Goal: Transaction & Acquisition: Purchase product/service

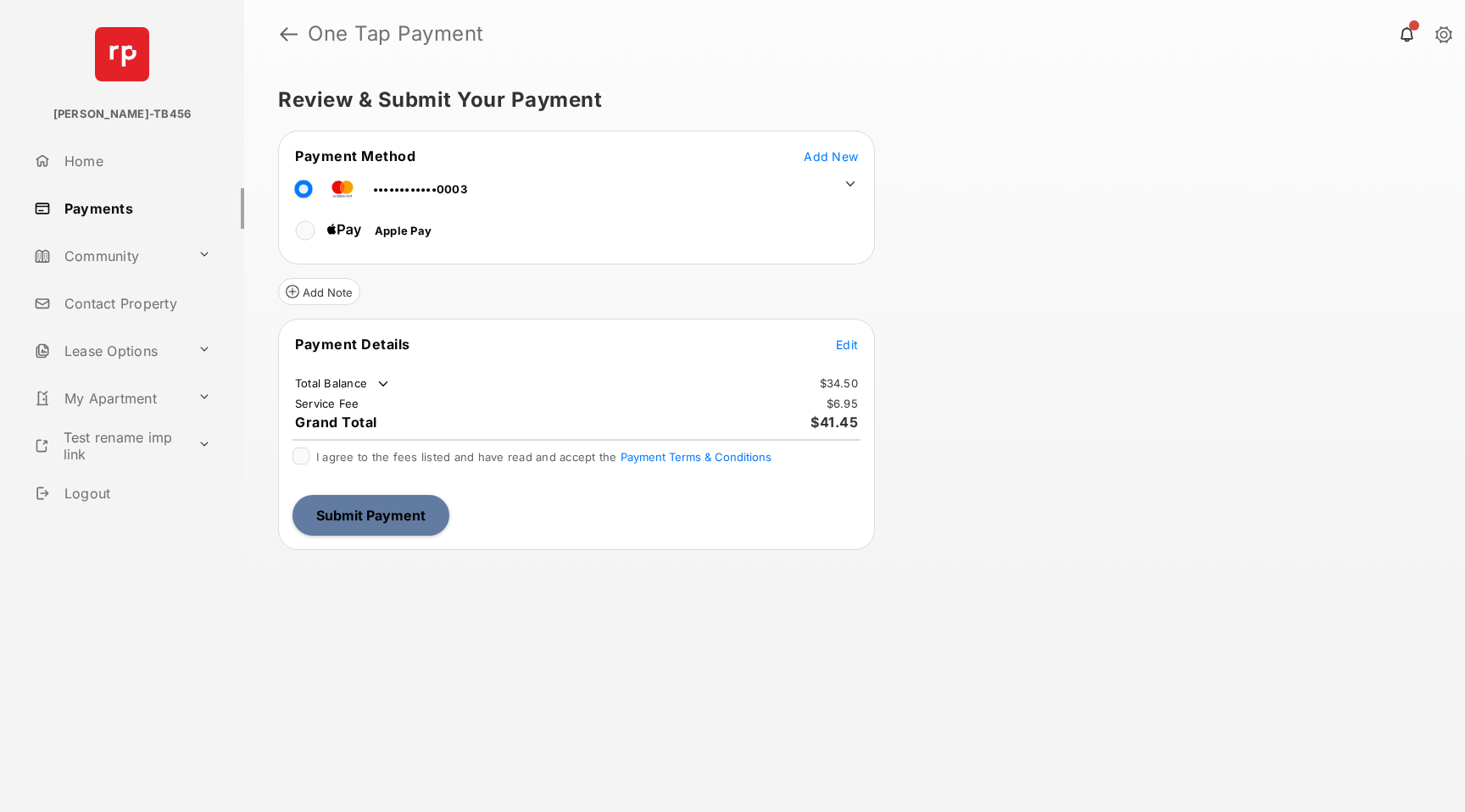
click at [824, 155] on span "Add New" at bounding box center [831, 156] width 54 height 14
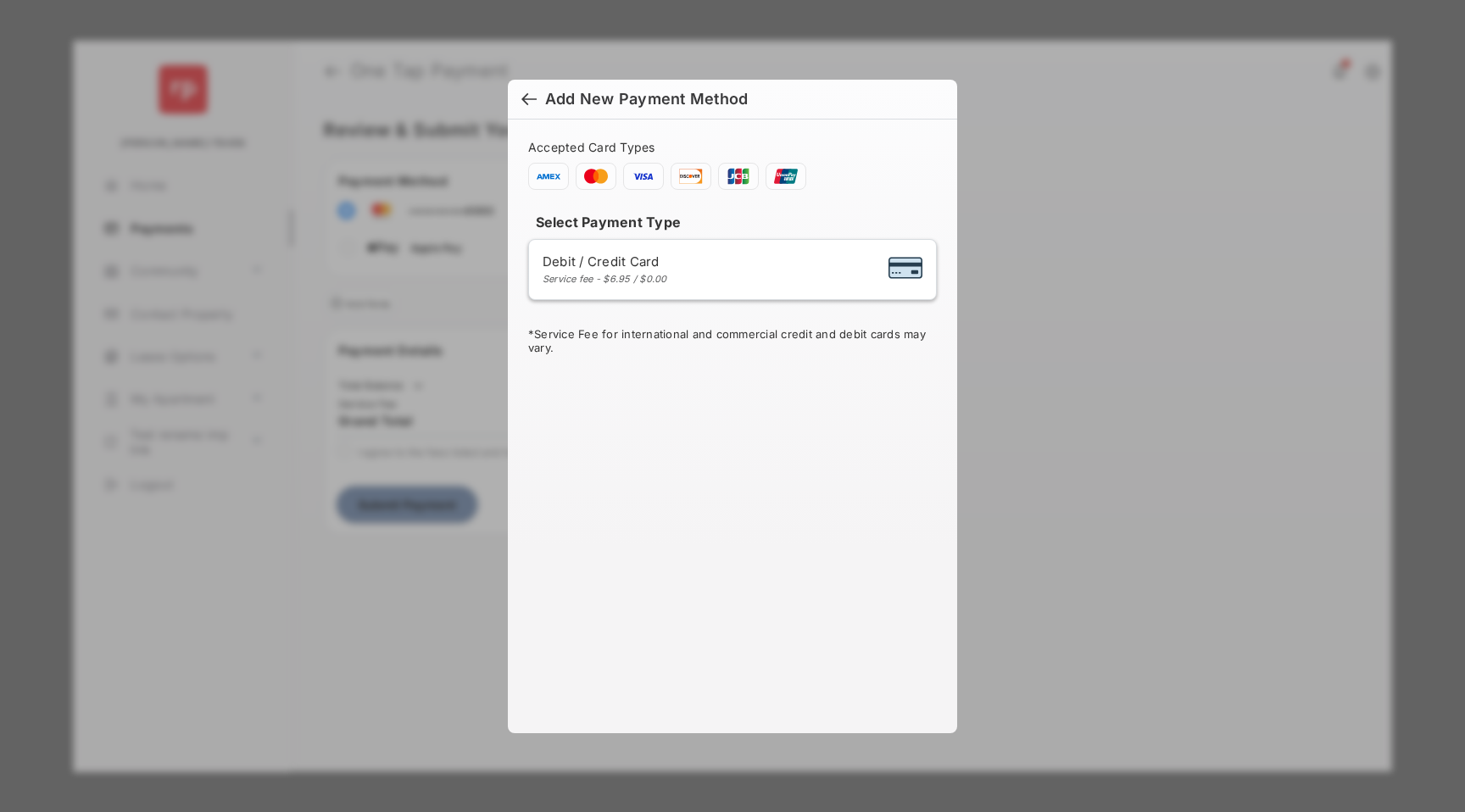
click at [521, 98] on div at bounding box center [529, 101] width 15 height 18
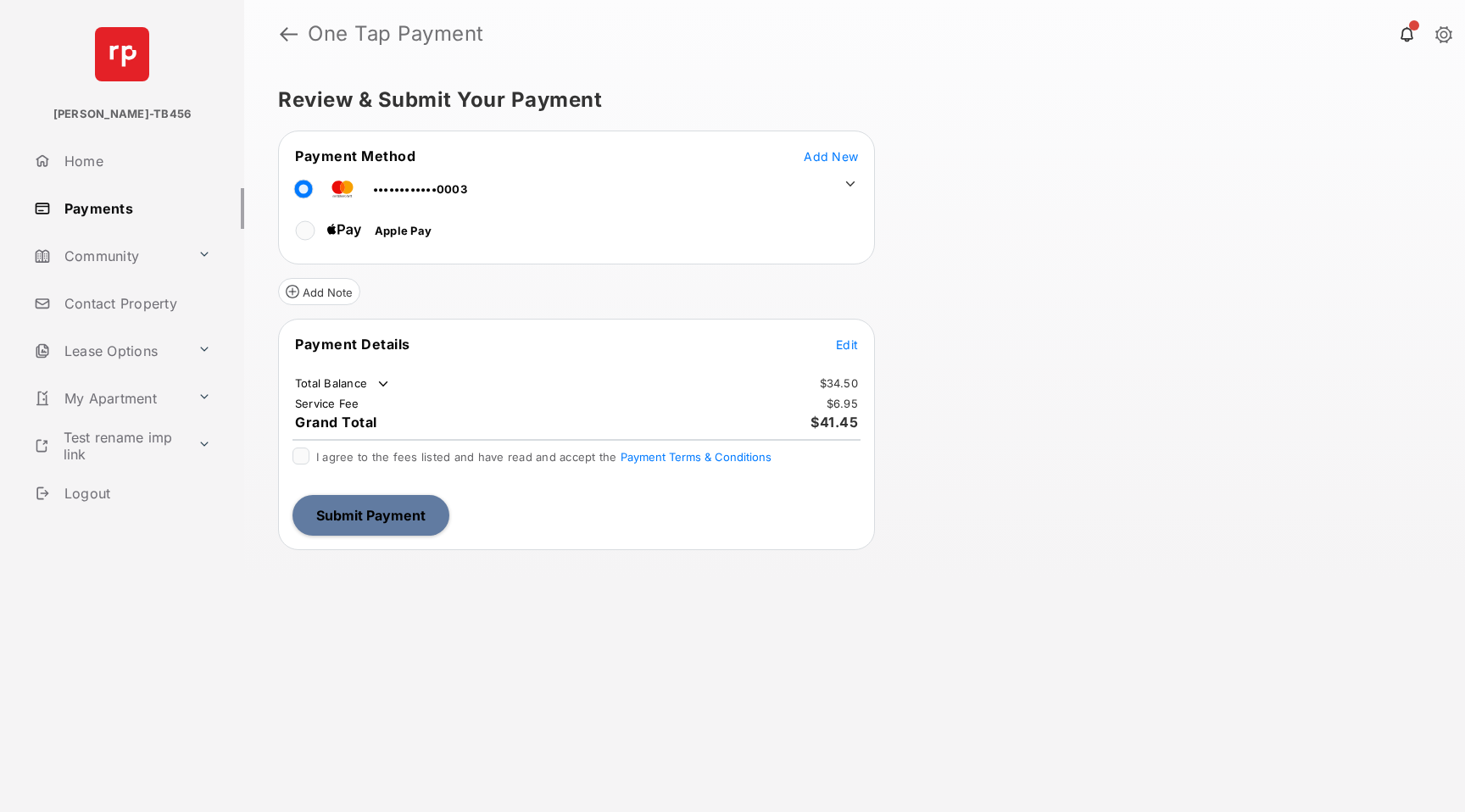
click at [842, 181] on icon at bounding box center [850, 184] width 15 height 15
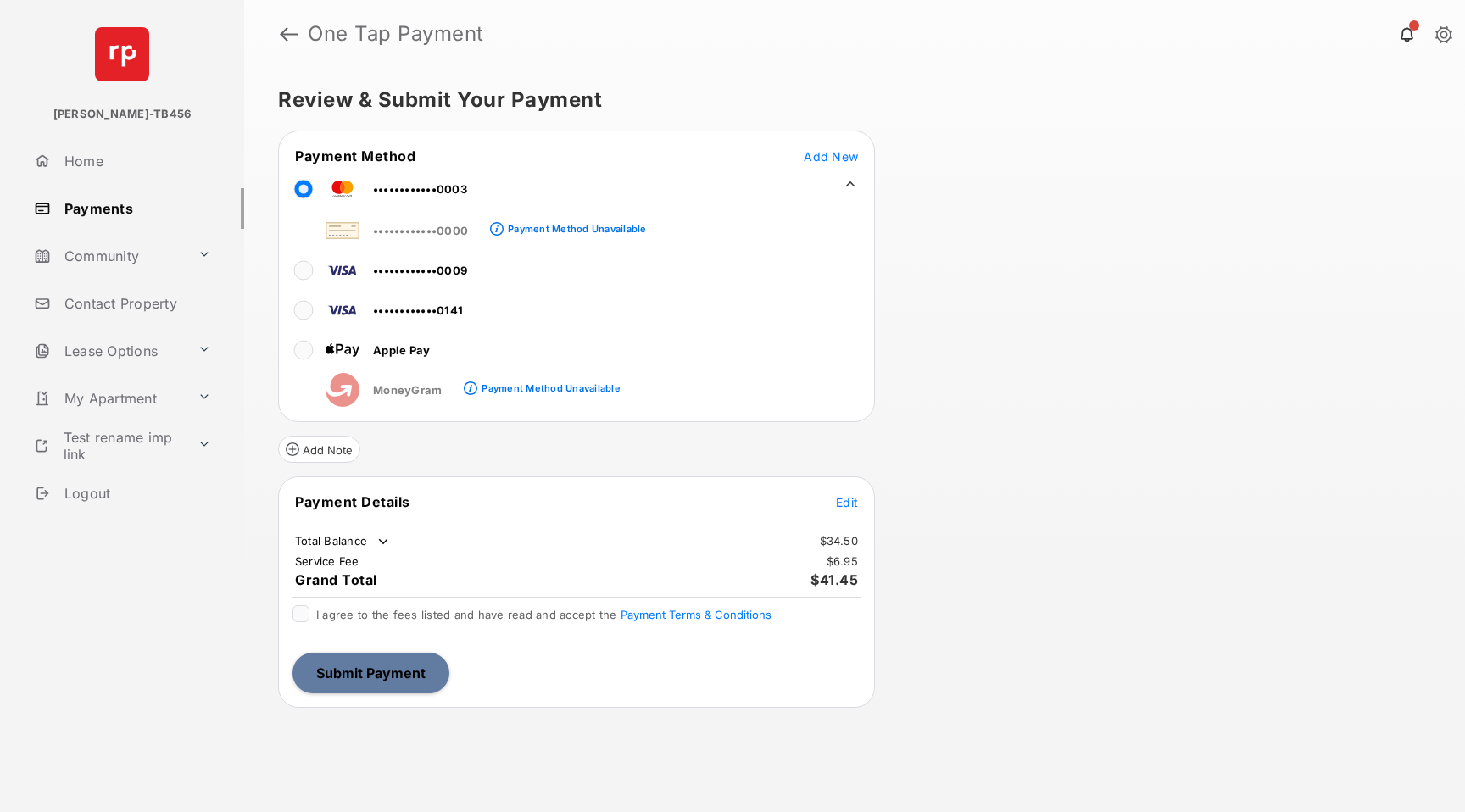
click at [847, 186] on icon at bounding box center [851, 184] width 10 height 5
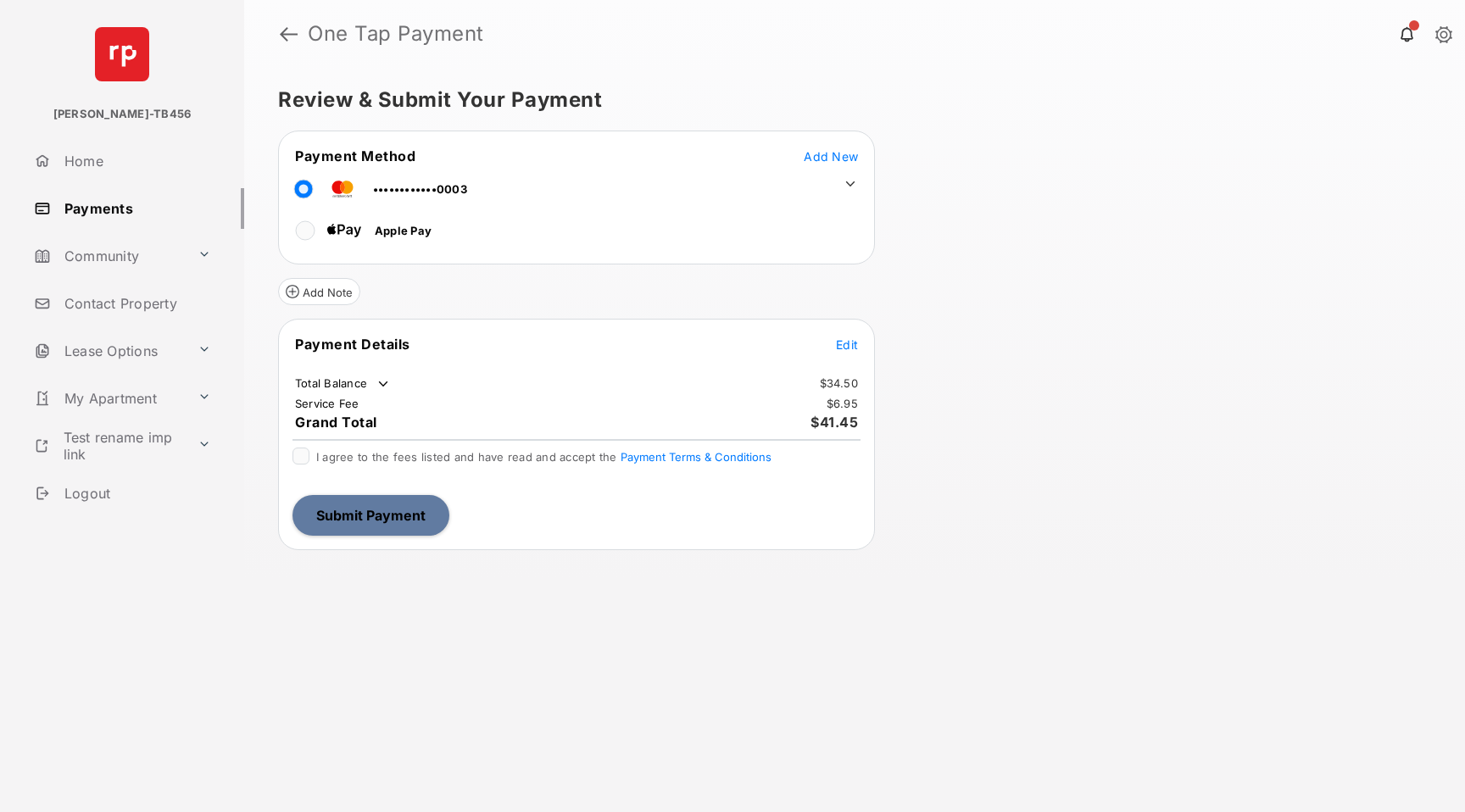
click at [847, 186] on icon at bounding box center [850, 184] width 15 height 15
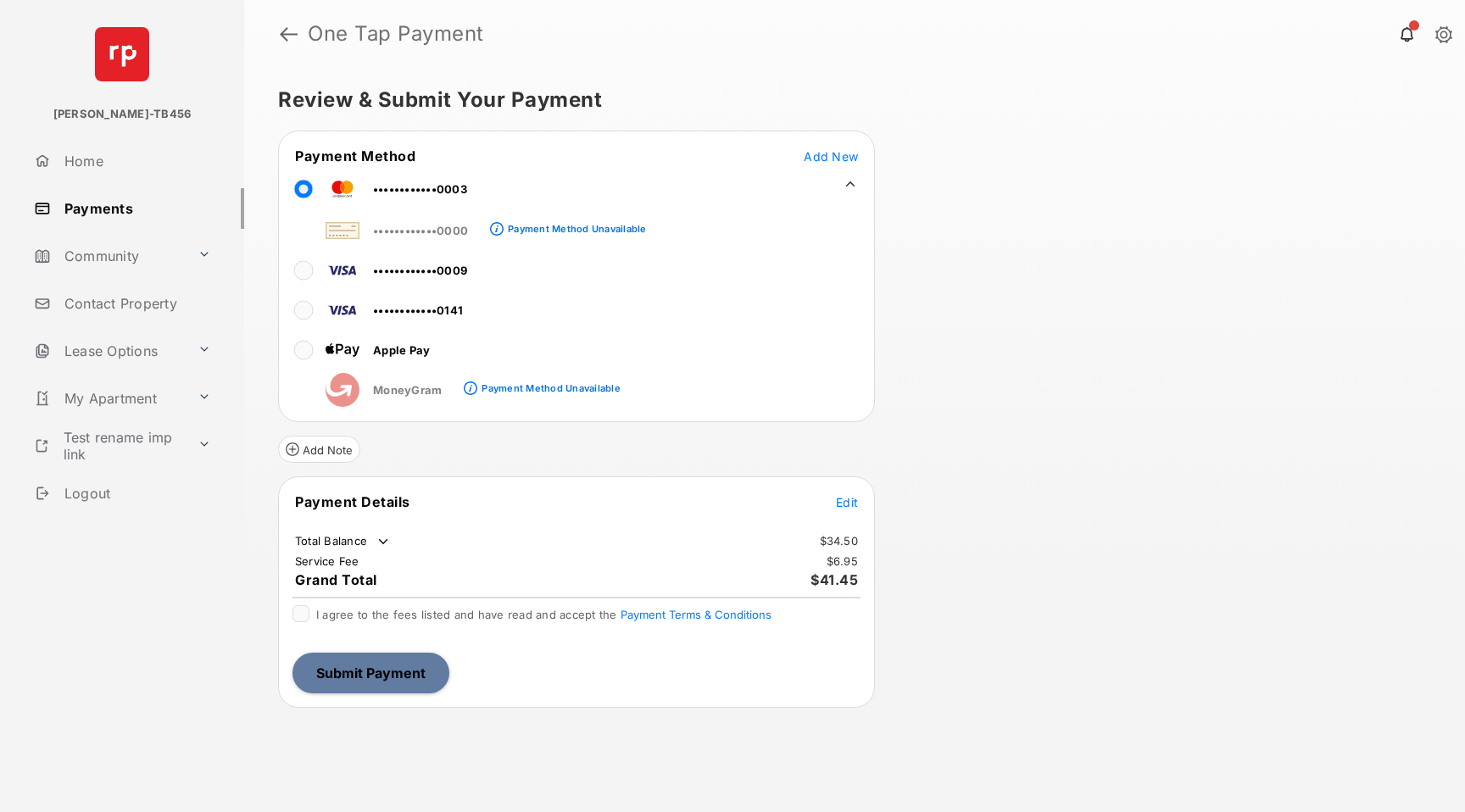
click at [849, 502] on span "Edit" at bounding box center [846, 502] width 22 height 14
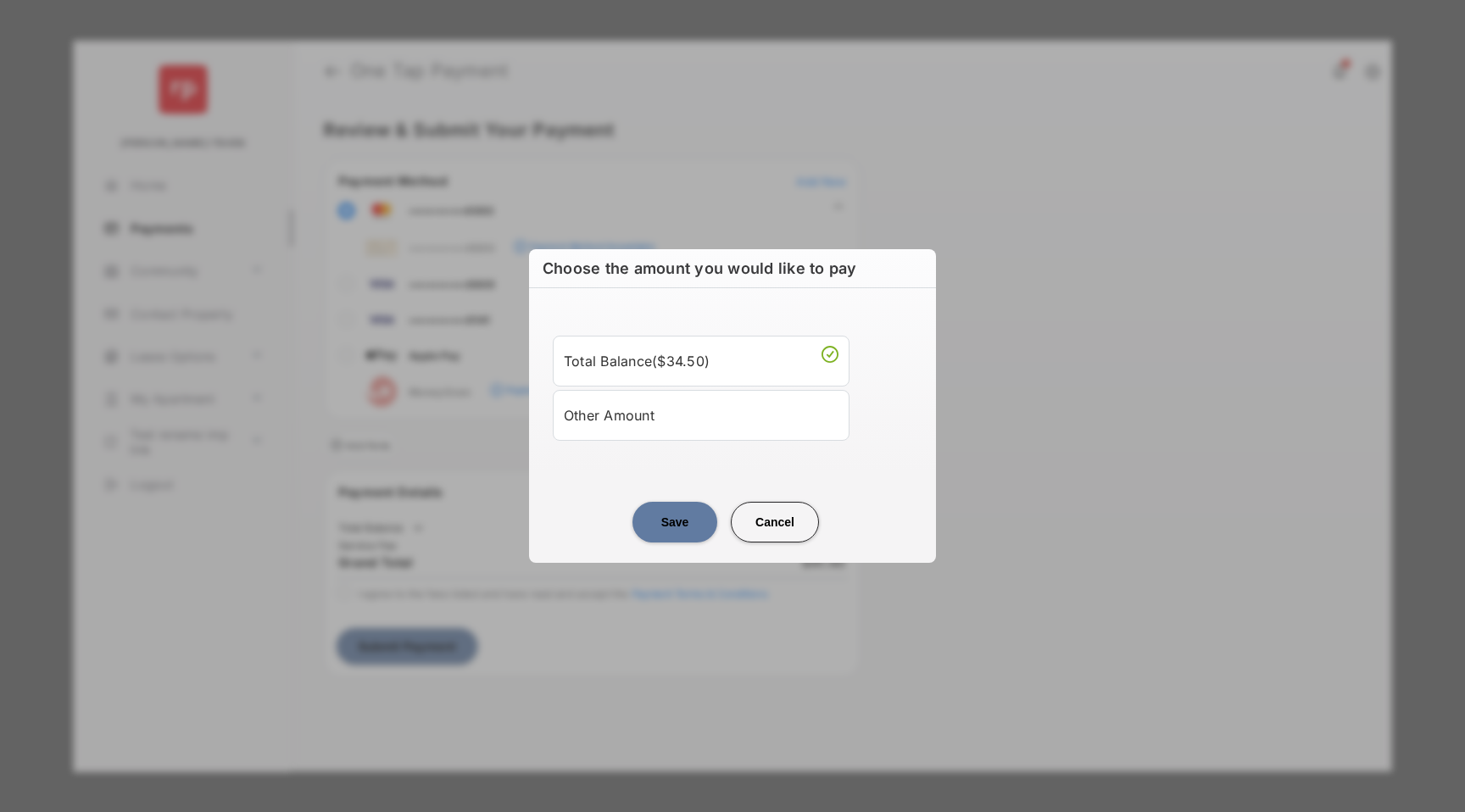
click at [659, 425] on div "Other Amount" at bounding box center [701, 416] width 275 height 29
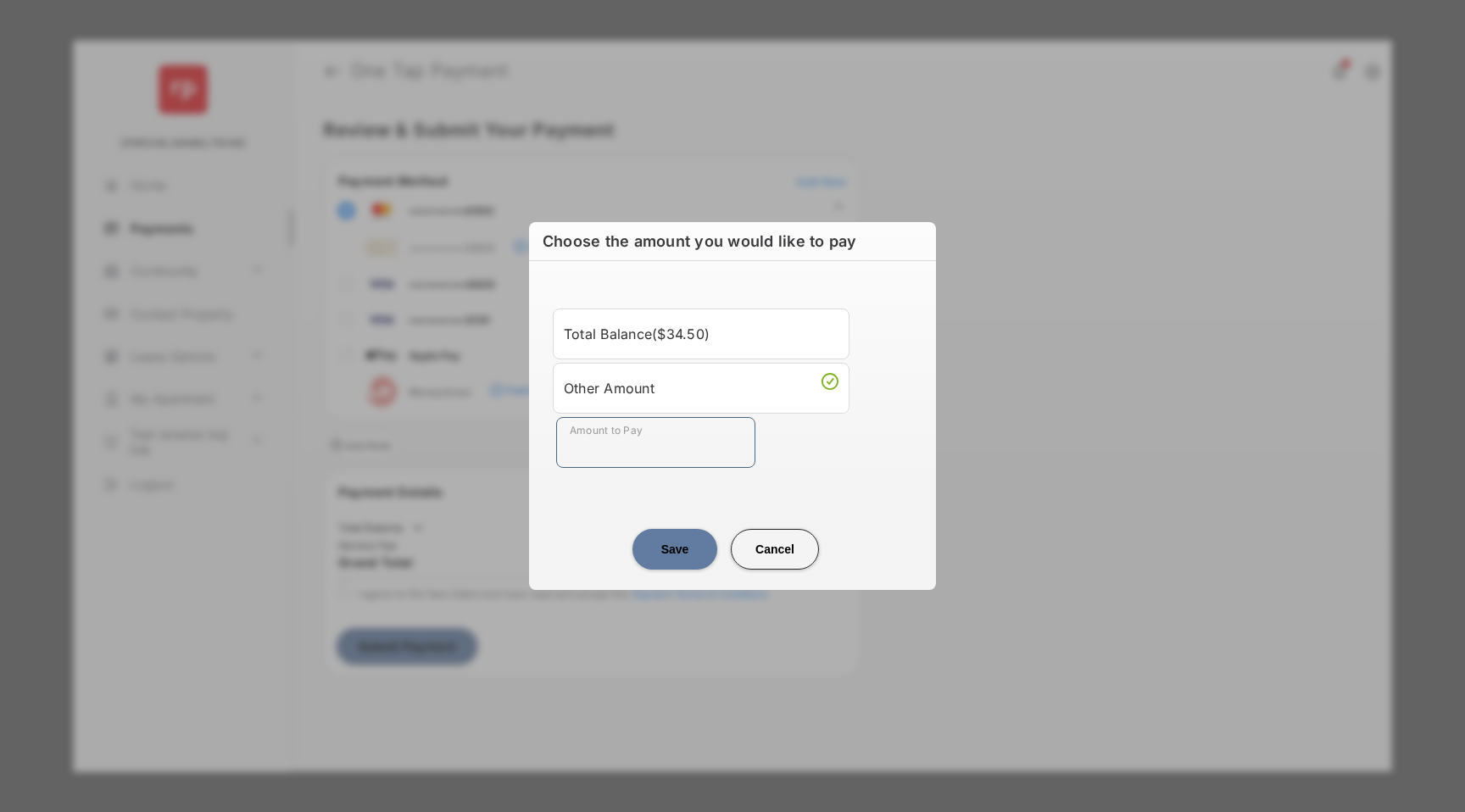
click at [657, 429] on input "Amount to Pay" at bounding box center [656, 442] width 199 height 51
type input "*****"
click at [667, 555] on button "Save" at bounding box center [675, 549] width 85 height 41
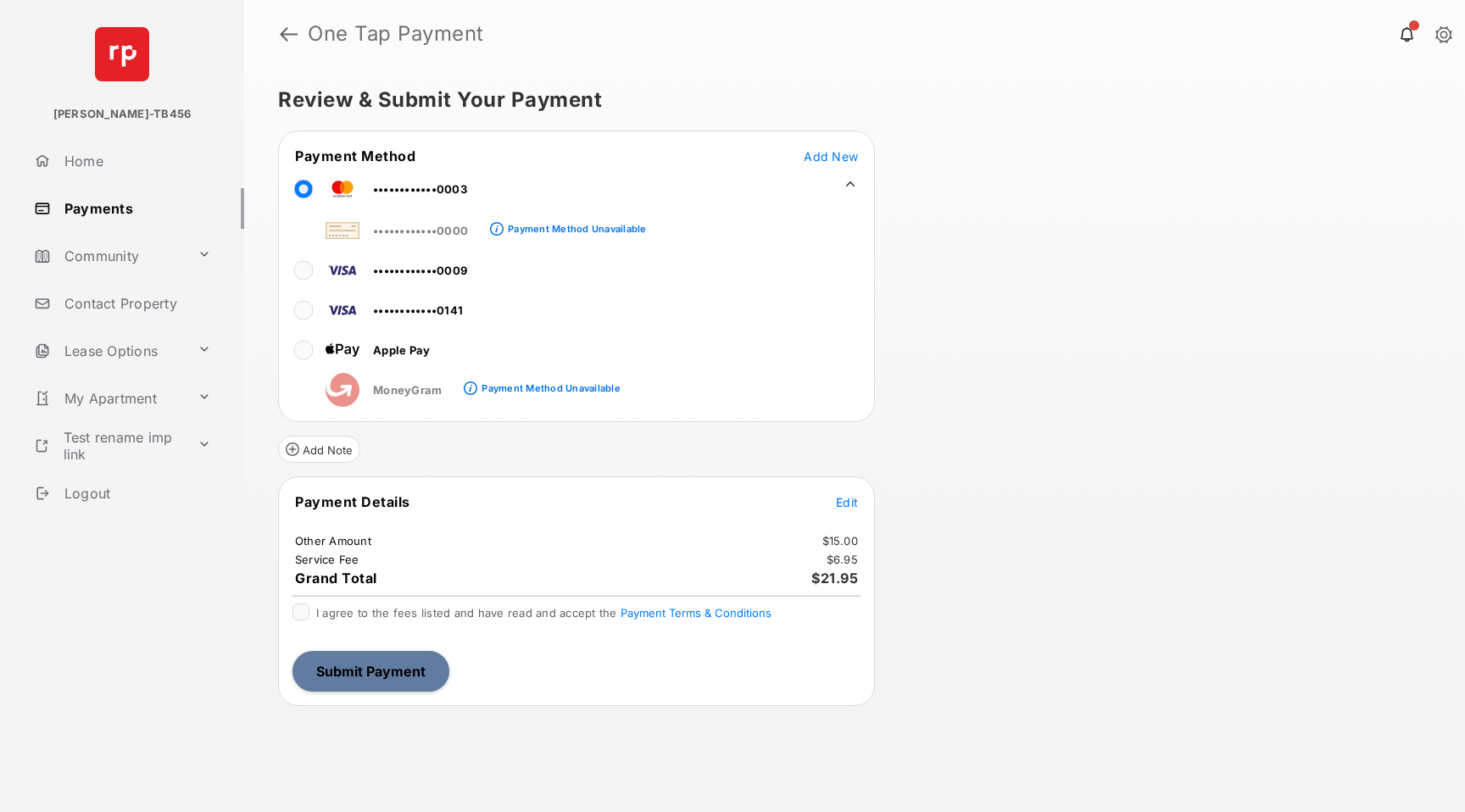
click at [96, 160] on link "Home" at bounding box center [135, 160] width 217 height 41
